Goal: Find contact information: Find contact information

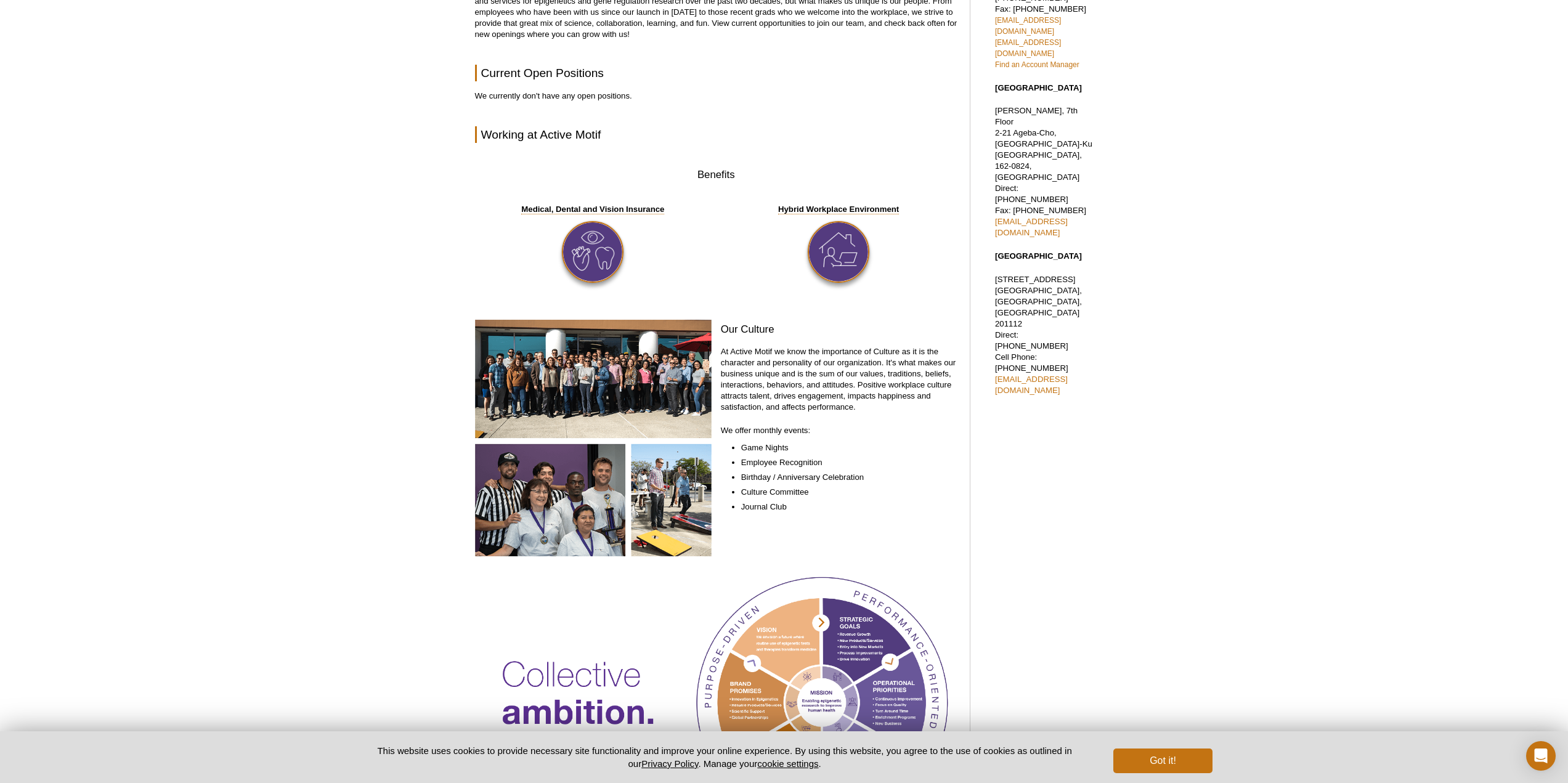
scroll to position [352, 0]
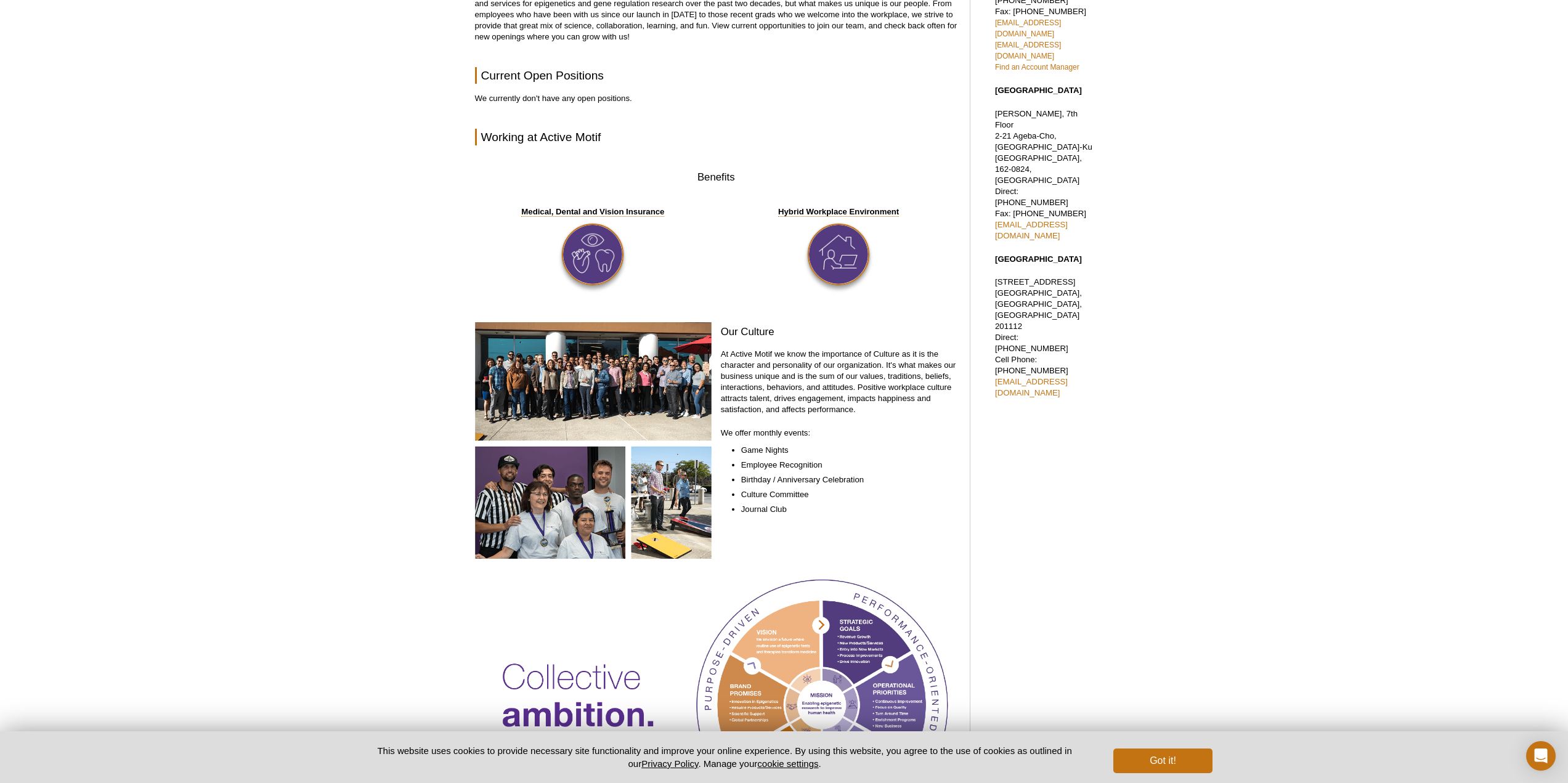
click at [667, 382] on img at bounding box center [594, 441] width 237 height 237
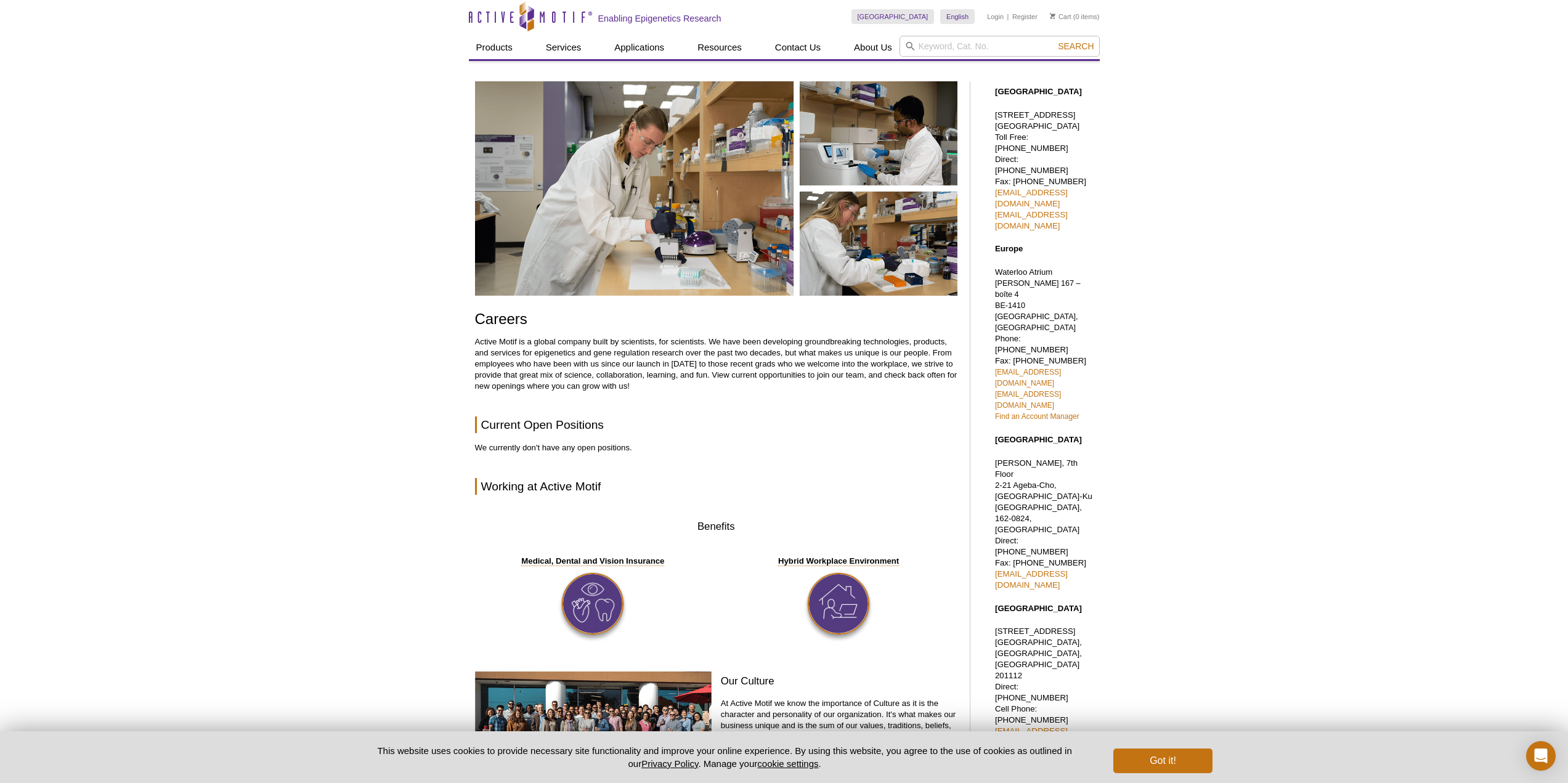
scroll to position [0, 0]
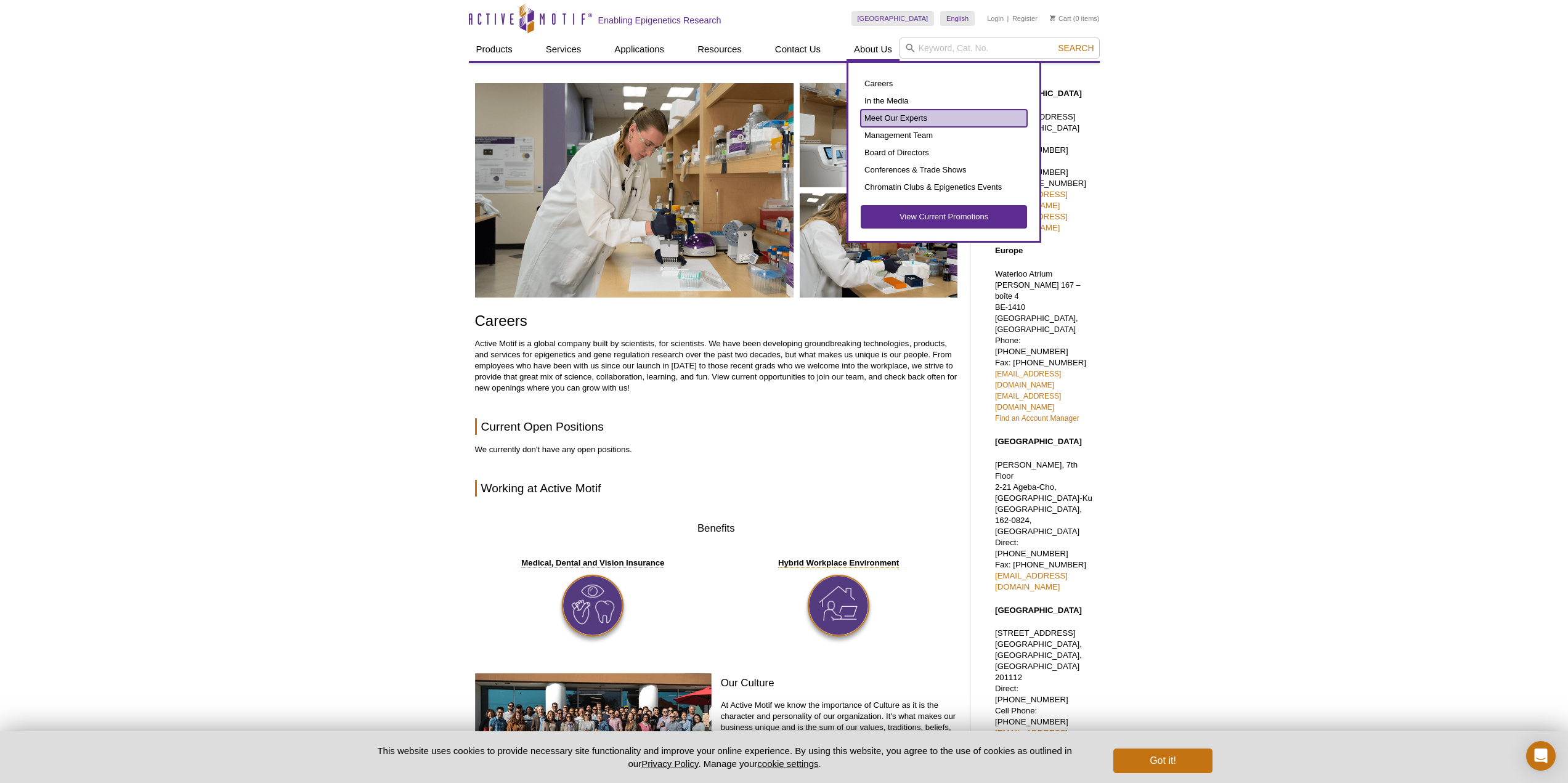
click at [890, 115] on link "Meet Our Experts" at bounding box center [944, 118] width 166 height 17
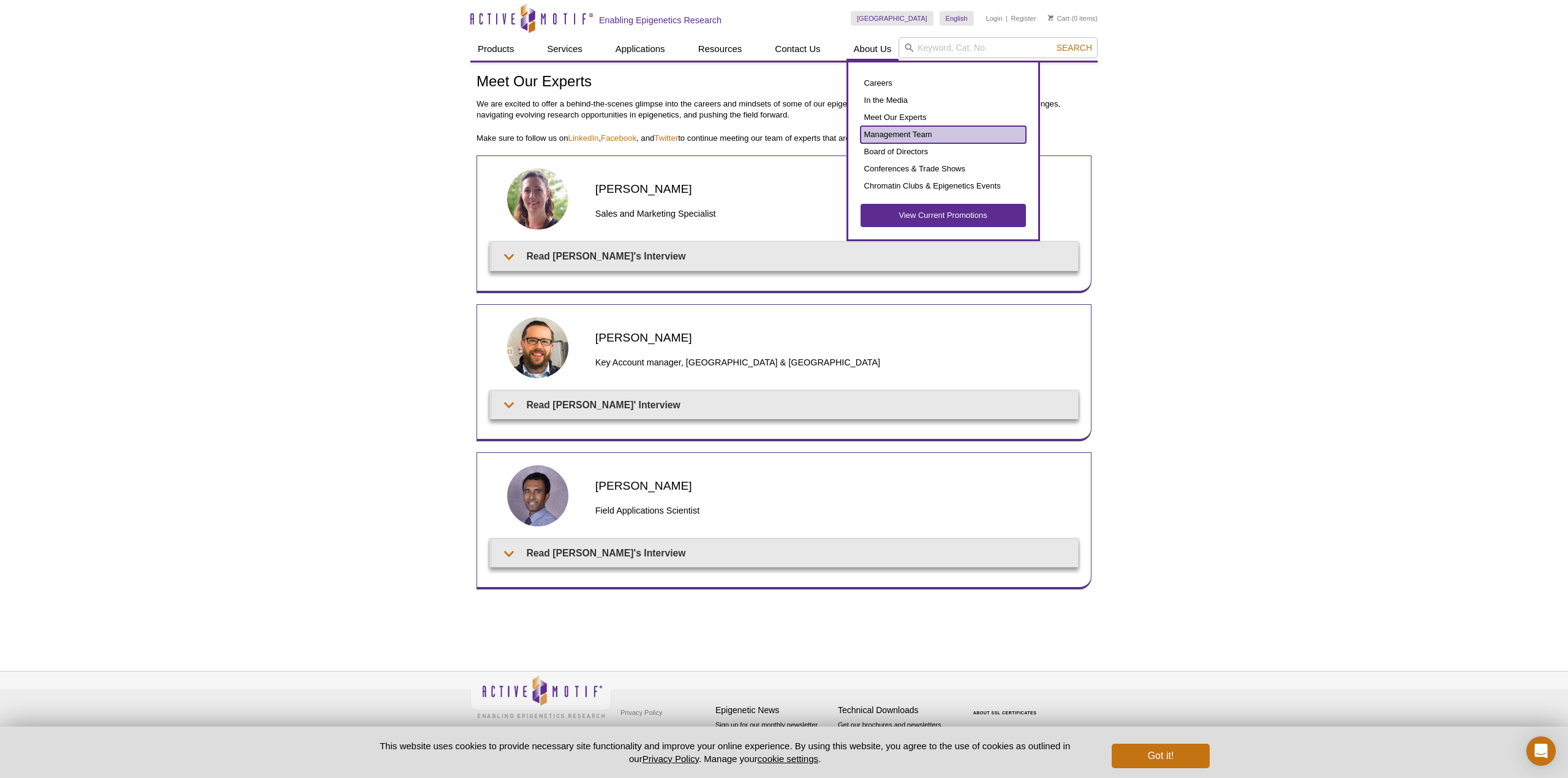
click at [894, 135] on link "Management Team" at bounding box center [943, 135] width 165 height 17
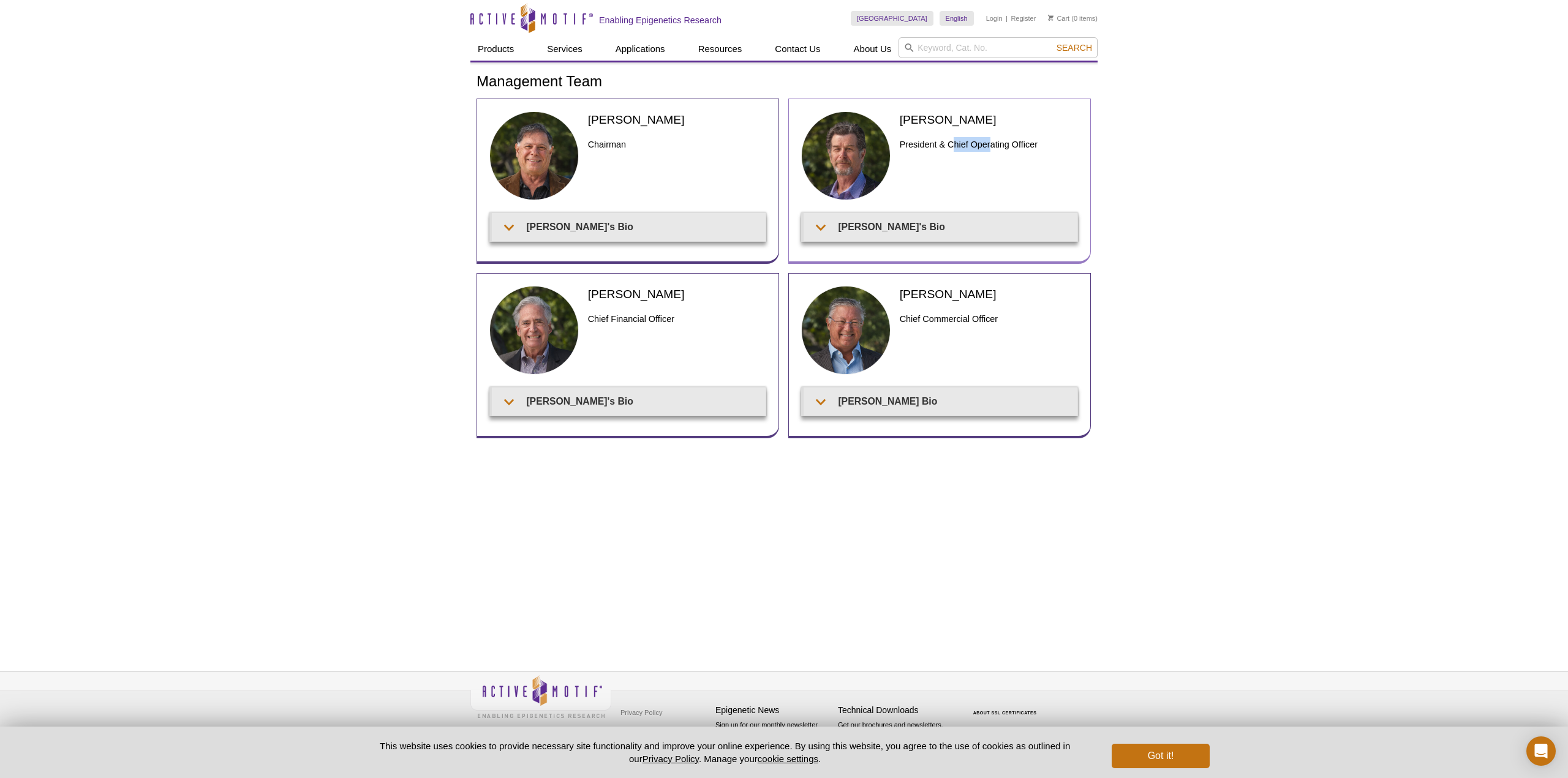
drag, startPoint x: 952, startPoint y: 147, endPoint x: 989, endPoint y: 143, distance: 37.2
click at [989, 143] on h3 "President & Chief Operating Officer" at bounding box center [989, 144] width 178 height 15
click at [961, 180] on div "Ted DeFrank President & Chief Operating Officer" at bounding box center [989, 157] width 178 height 92
drag, startPoint x: 950, startPoint y: 144, endPoint x: 1048, endPoint y: 146, distance: 98.0
click at [1048, 146] on h3 "President & Chief Operating Officer" at bounding box center [989, 144] width 178 height 15
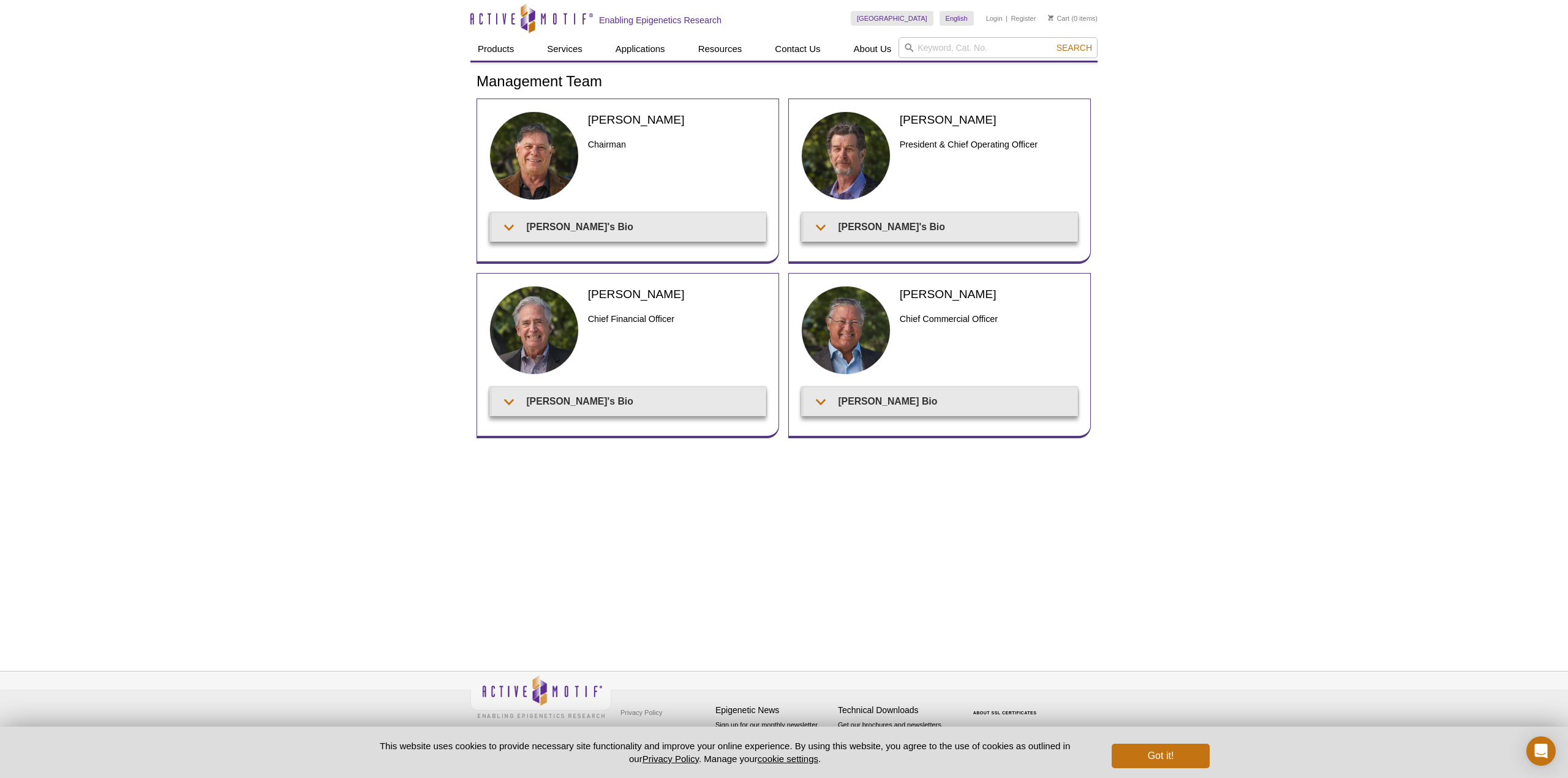
click at [1319, 223] on div "Active Motif Logo Enabling Epigenetics Research 0 Search Skip to content Active…" at bounding box center [784, 389] width 1568 height 778
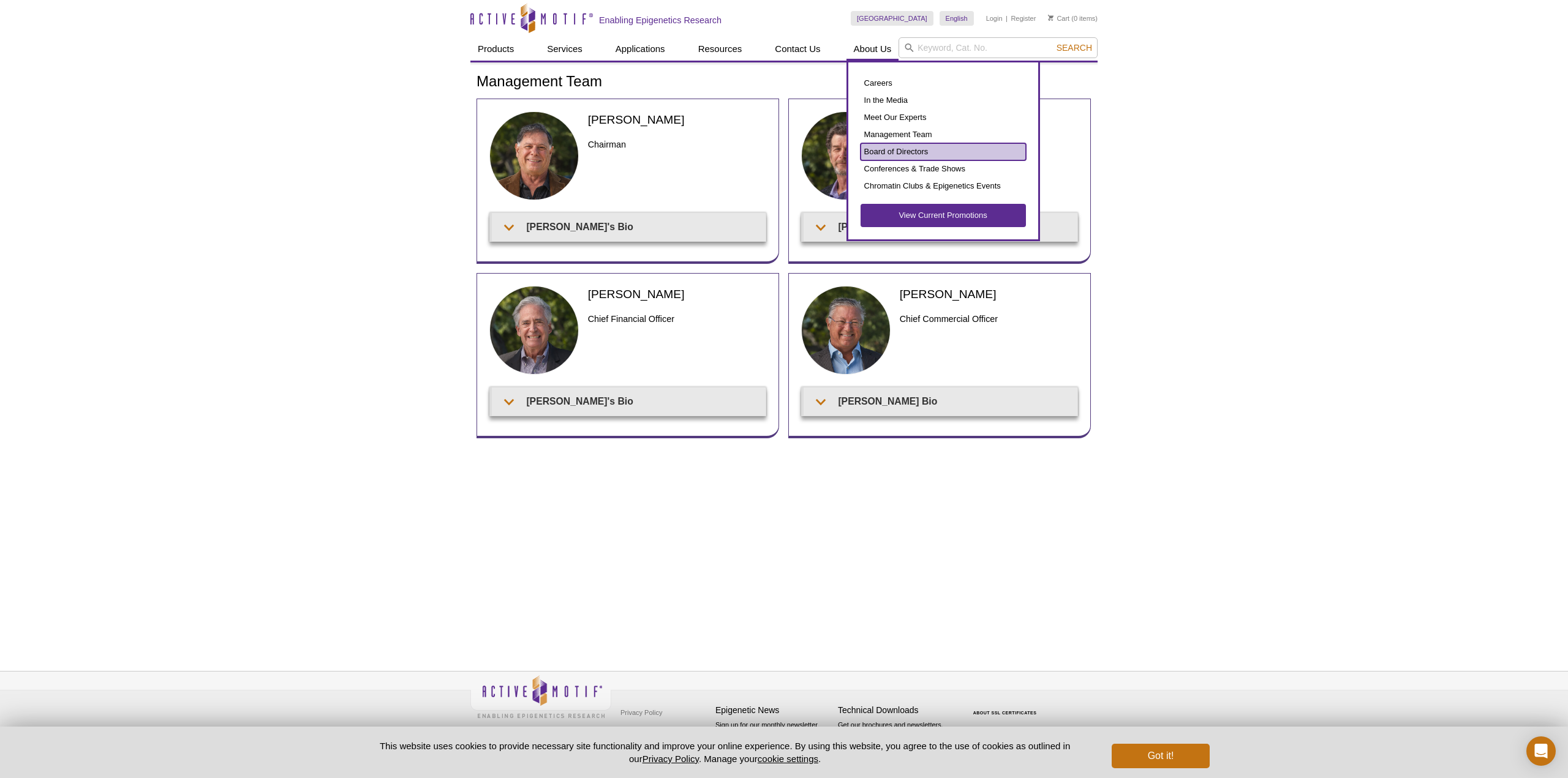
click at [898, 152] on link "Board of Directors" at bounding box center [943, 151] width 165 height 17
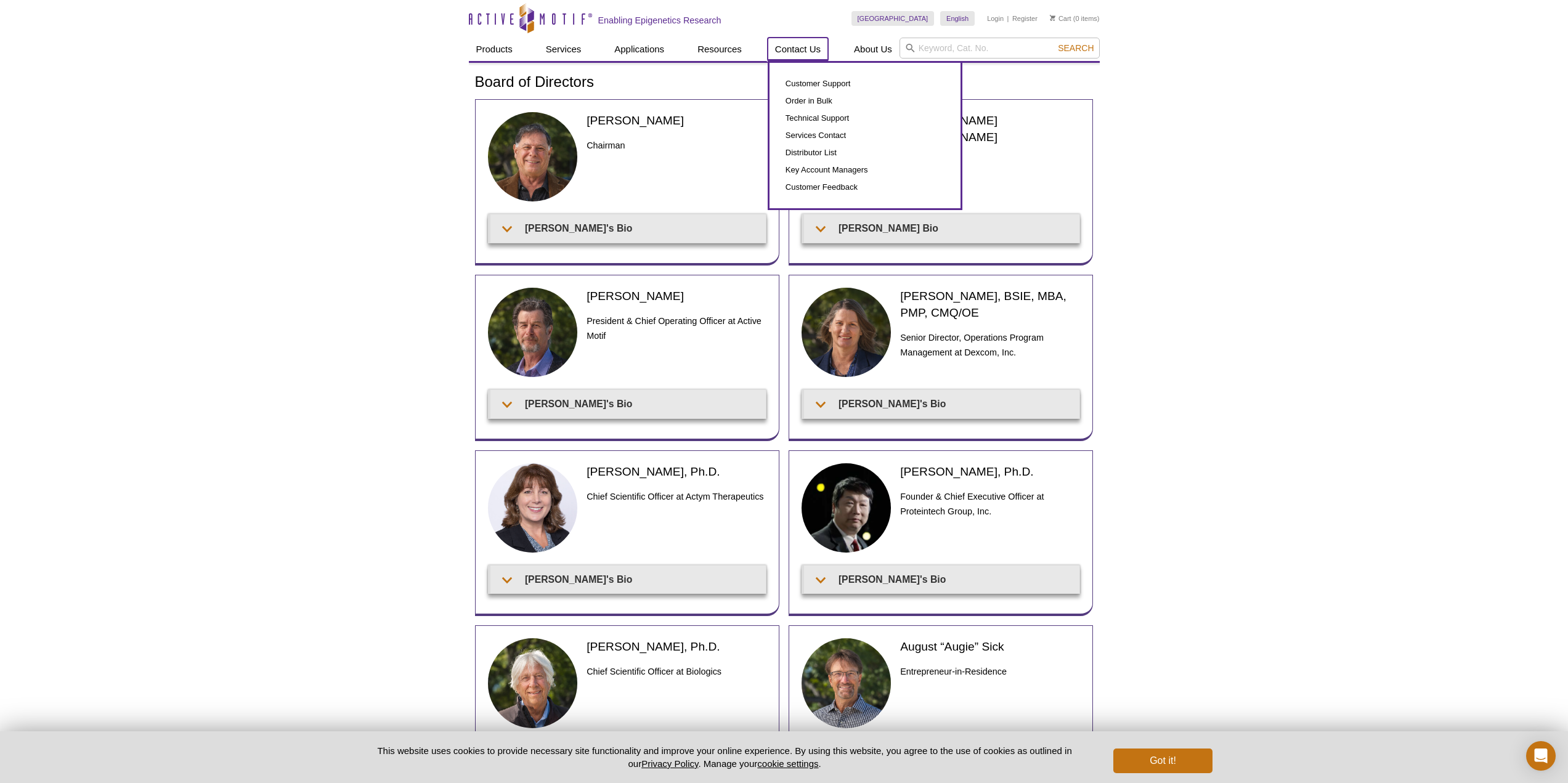
click at [785, 54] on link "Contact Us" at bounding box center [797, 49] width 61 height 23
